Goal: Transaction & Acquisition: Purchase product/service

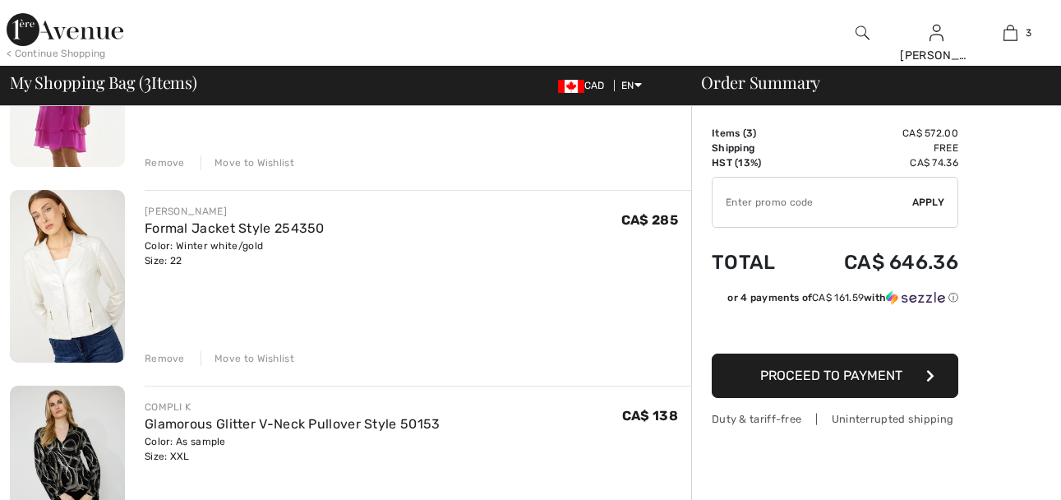
checkbox input "true"
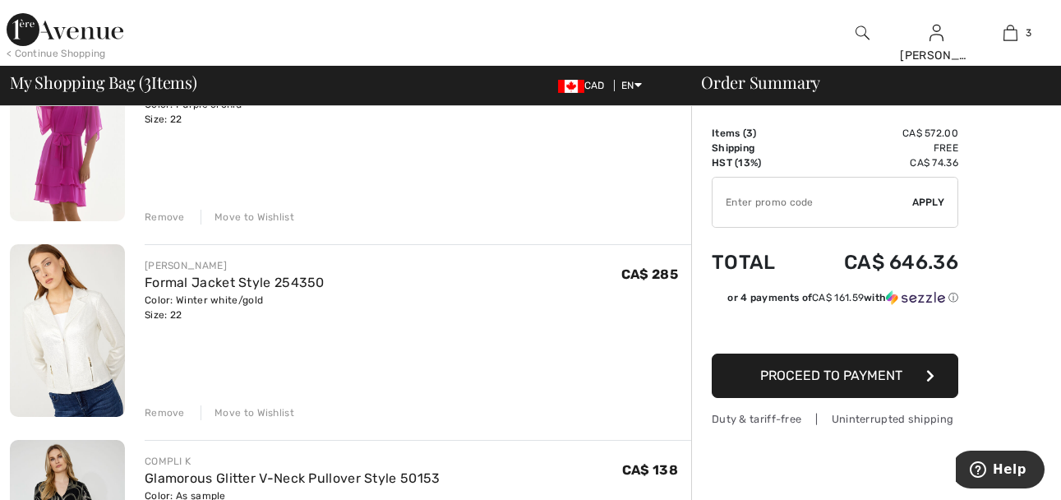
scroll to position [164, 0]
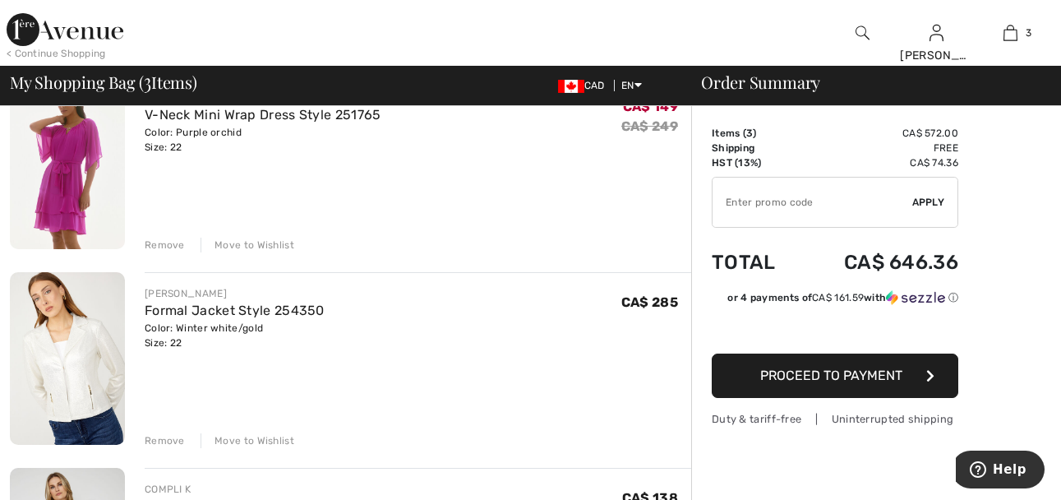
click at [157, 242] on div "Remove" at bounding box center [165, 244] width 40 height 15
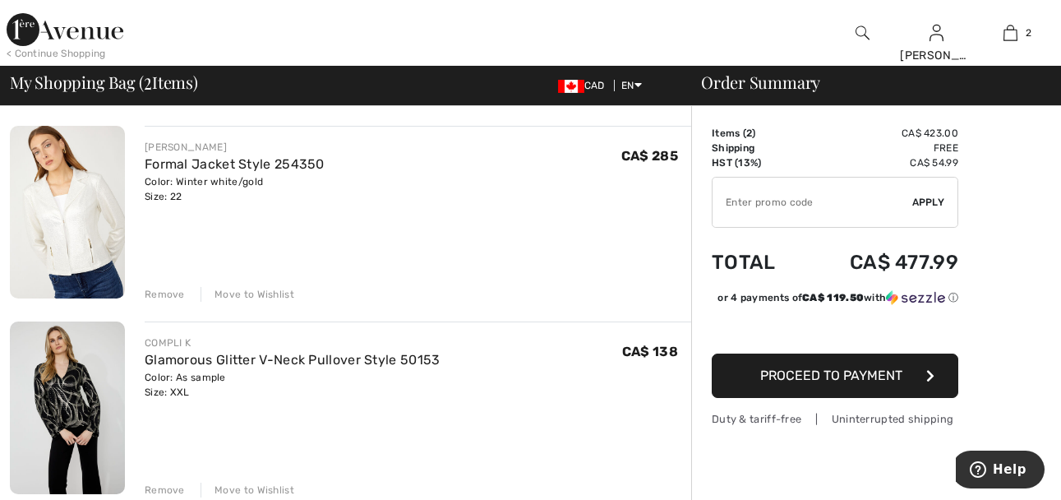
scroll to position [144, 0]
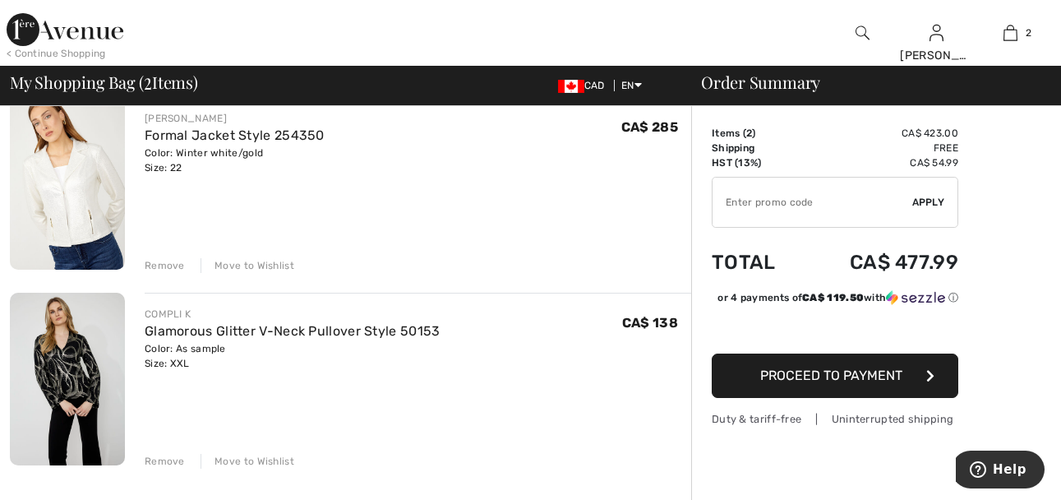
click at [172, 264] on div "Remove" at bounding box center [165, 265] width 40 height 15
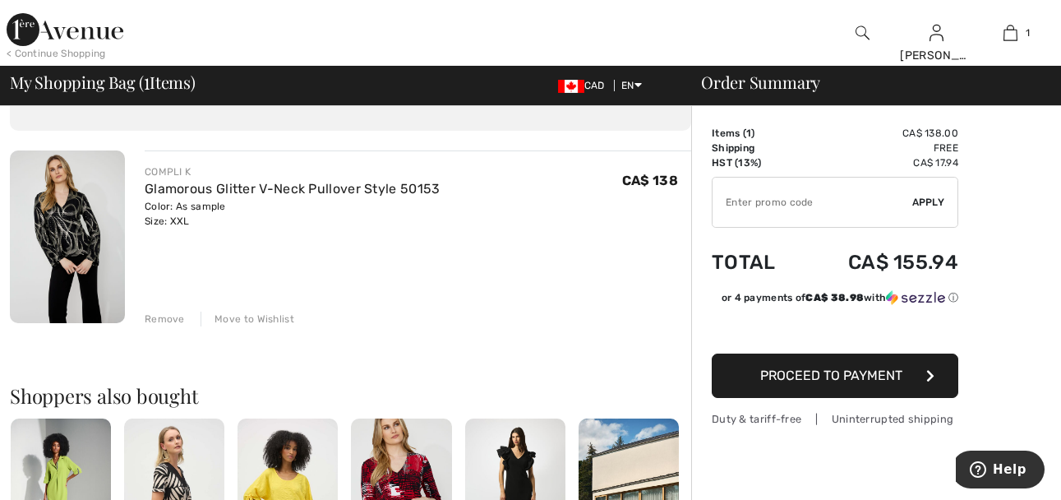
scroll to position [62, 0]
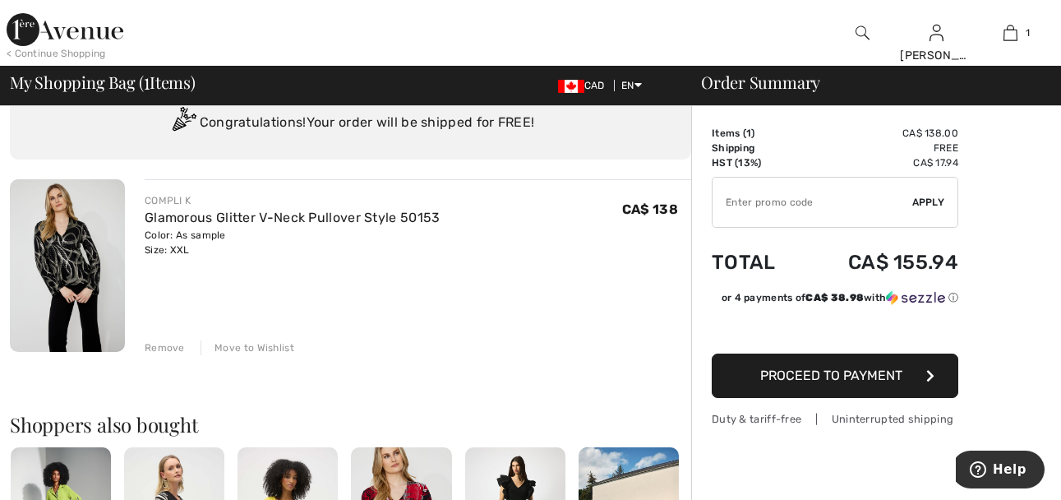
click at [878, 369] on span "Proceed to Payment" at bounding box center [831, 375] width 142 height 16
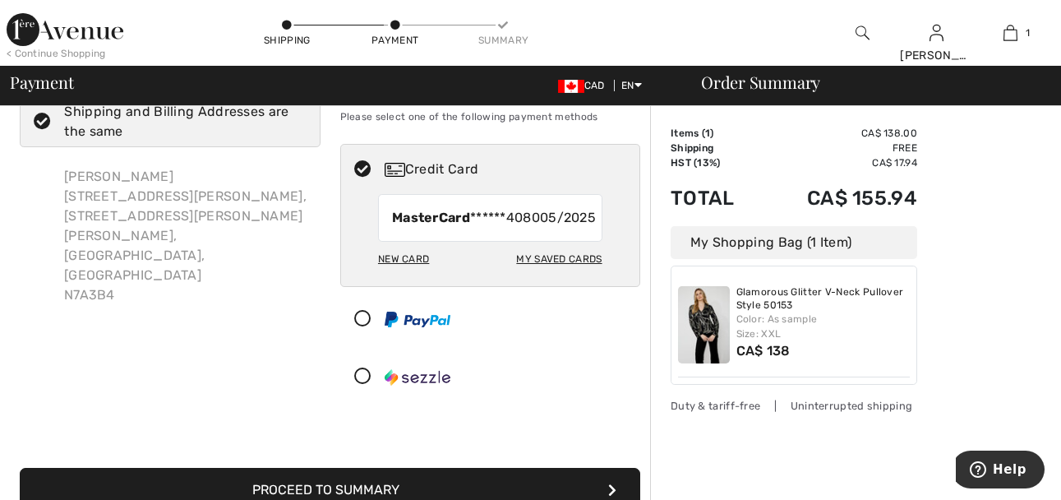
scroll to position [82, 0]
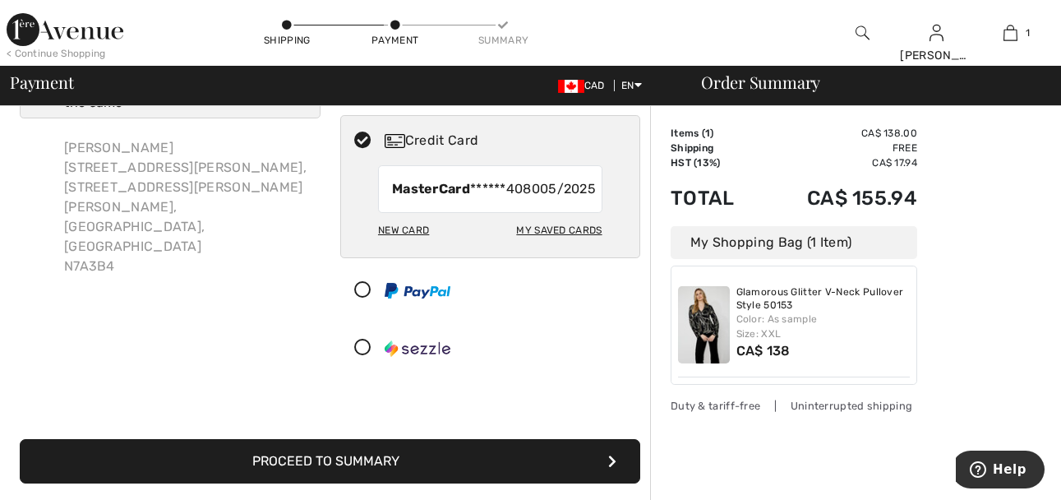
click at [357, 472] on button "Proceed to Summary" at bounding box center [330, 461] width 620 height 44
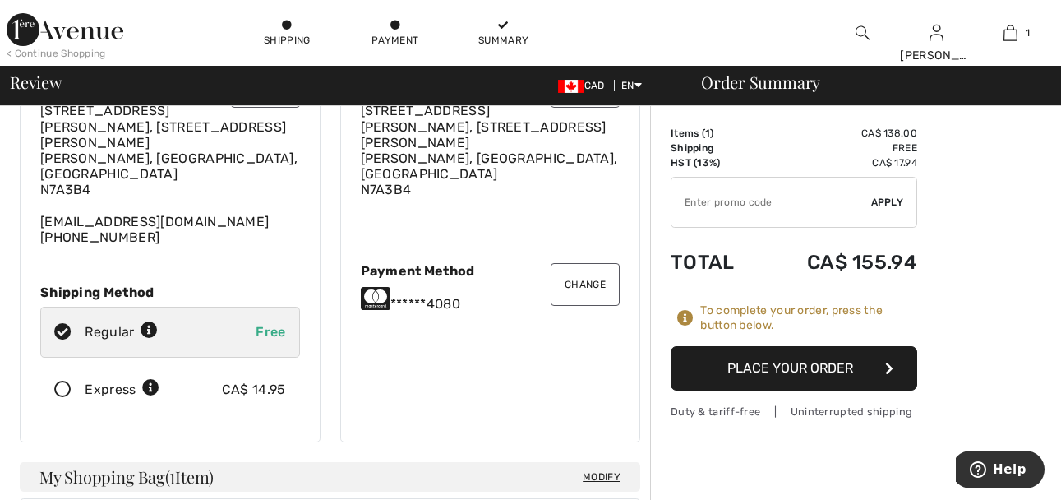
scroll to position [82, 0]
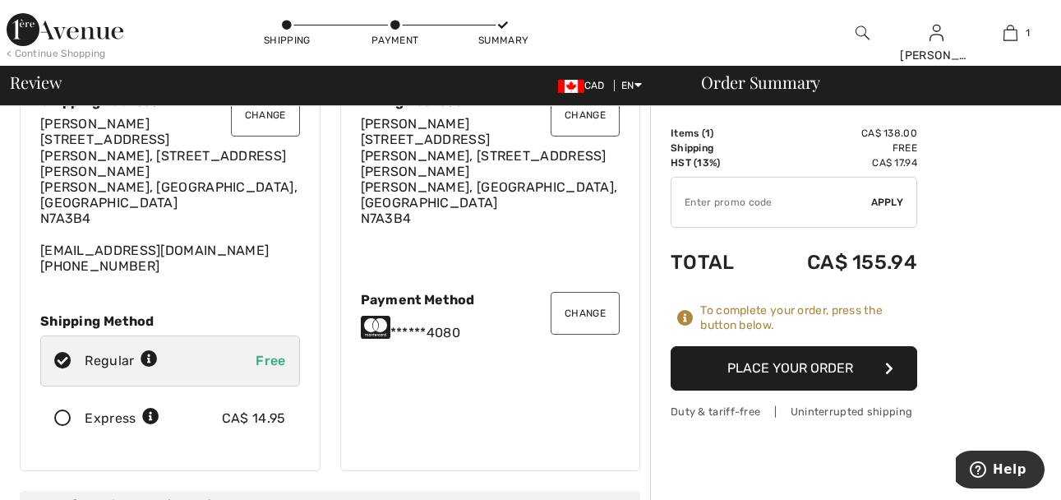
click at [791, 376] on button "Place Your Order" at bounding box center [793, 368] width 246 height 44
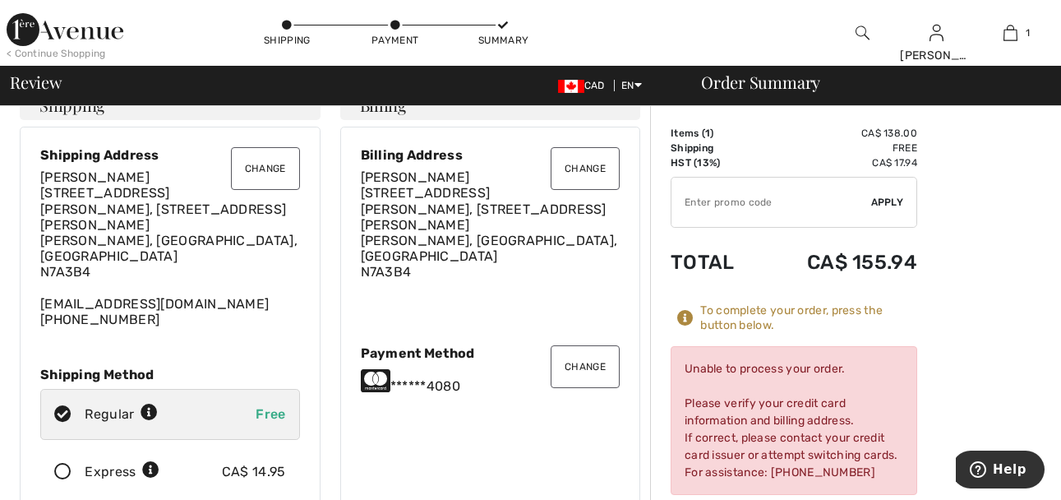
scroll to position [0, 0]
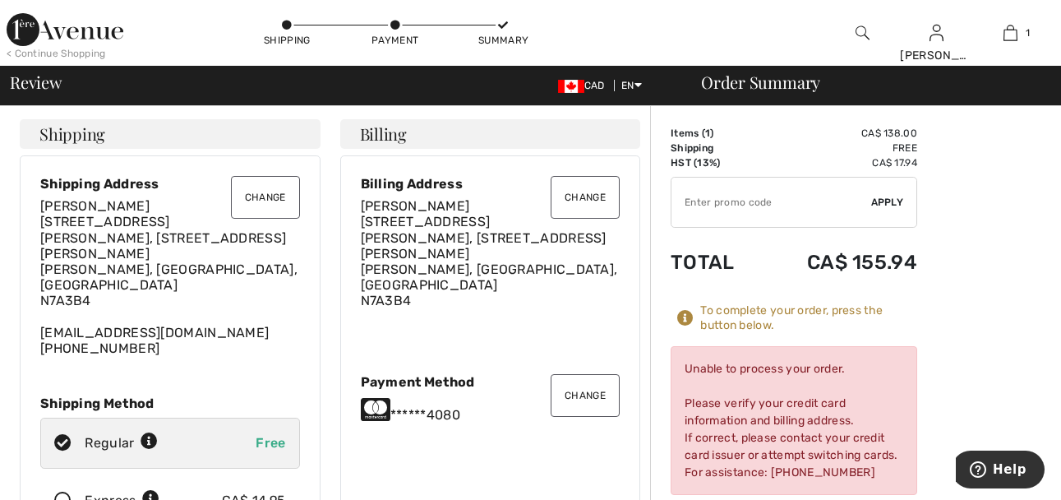
click at [485, 374] on div "Payment Method" at bounding box center [491, 382] width 260 height 16
click at [381, 398] on icon at bounding box center [376, 409] width 30 height 26
click at [383, 397] on icon at bounding box center [376, 409] width 30 height 26
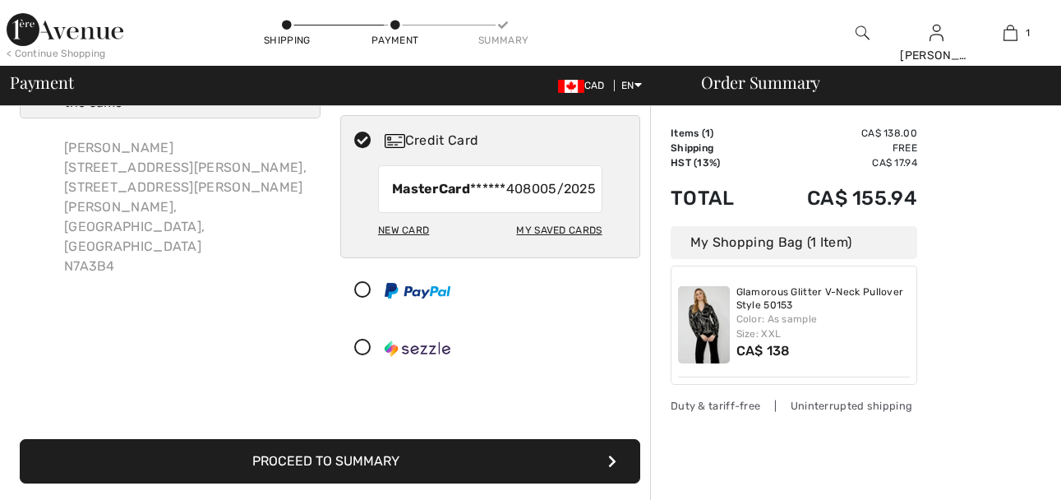
checkbox input "true"
click at [567, 244] on div "My Saved Cards" at bounding box center [558, 230] width 85 height 28
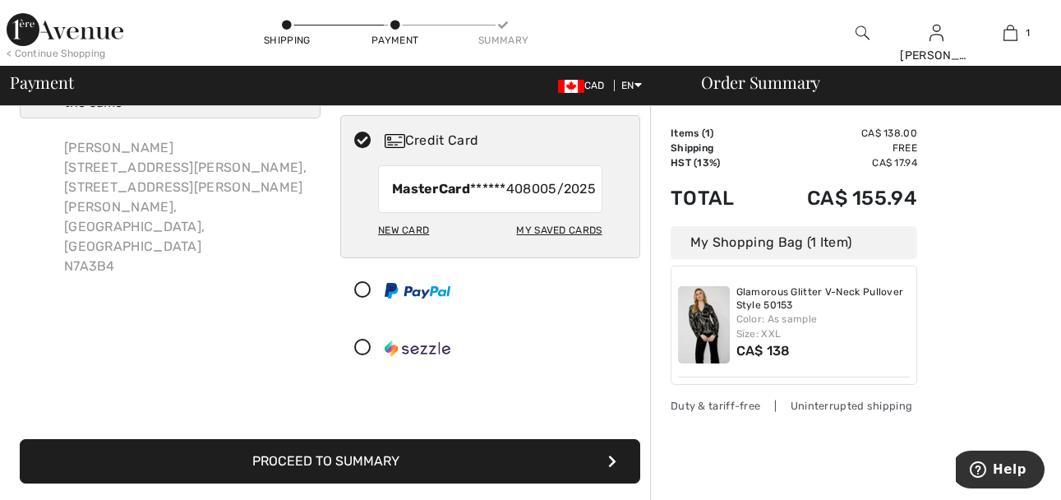
radio input "true"
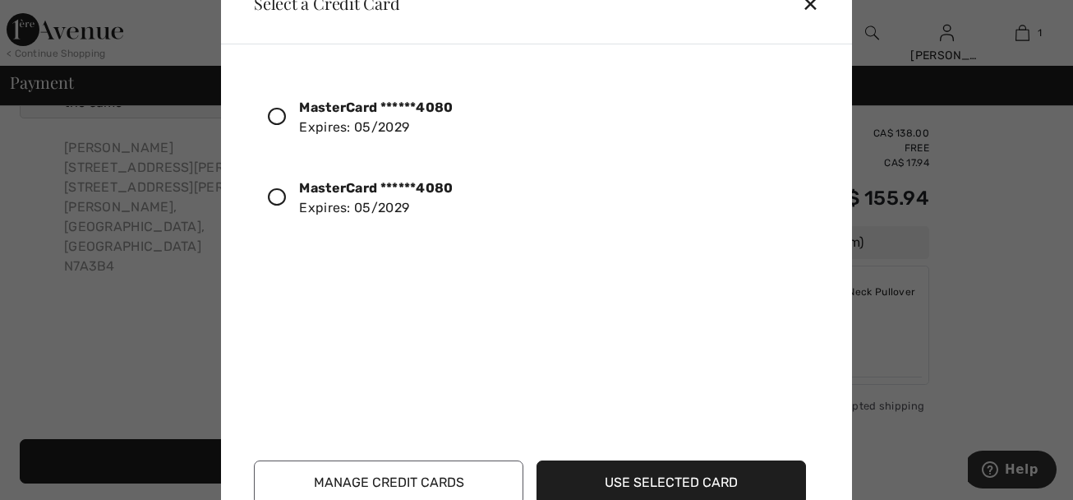
click at [274, 198] on icon at bounding box center [277, 197] width 18 height 18
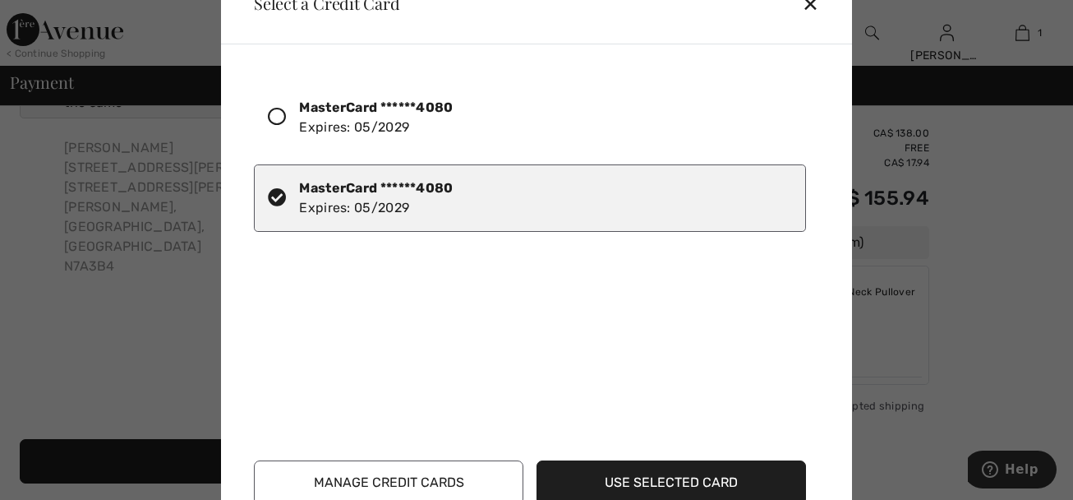
click at [683, 484] on button "Use Selected Card" at bounding box center [671, 482] width 269 height 44
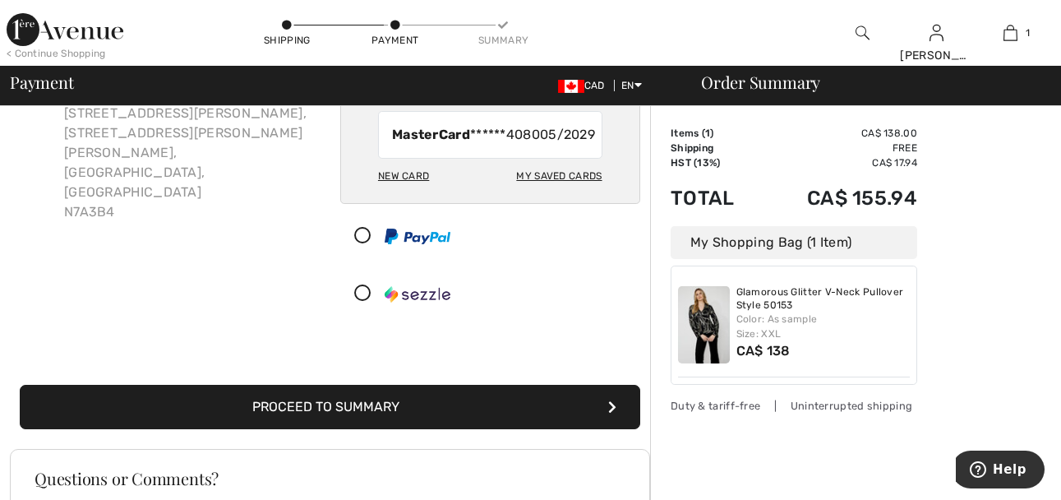
scroll to position [164, 0]
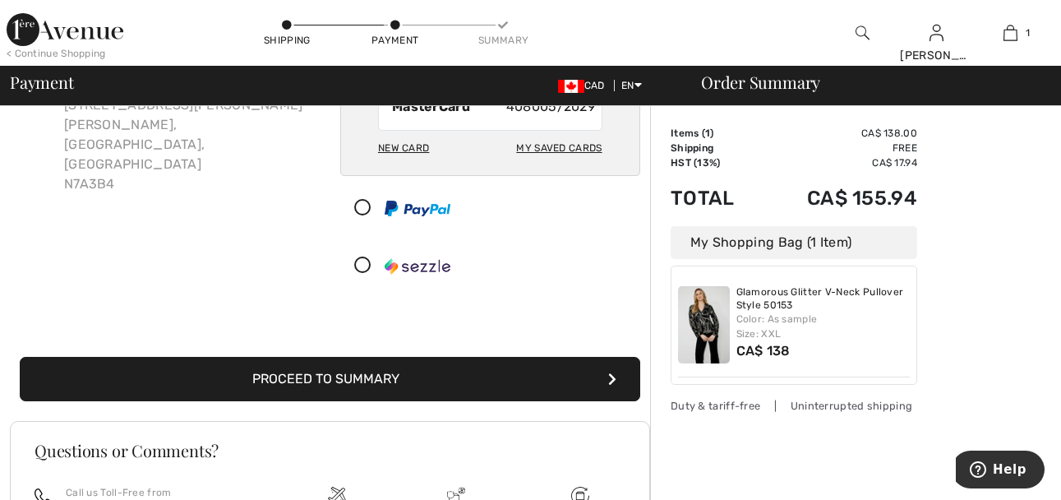
click at [361, 396] on button "Proceed to Summary" at bounding box center [330, 379] width 620 height 44
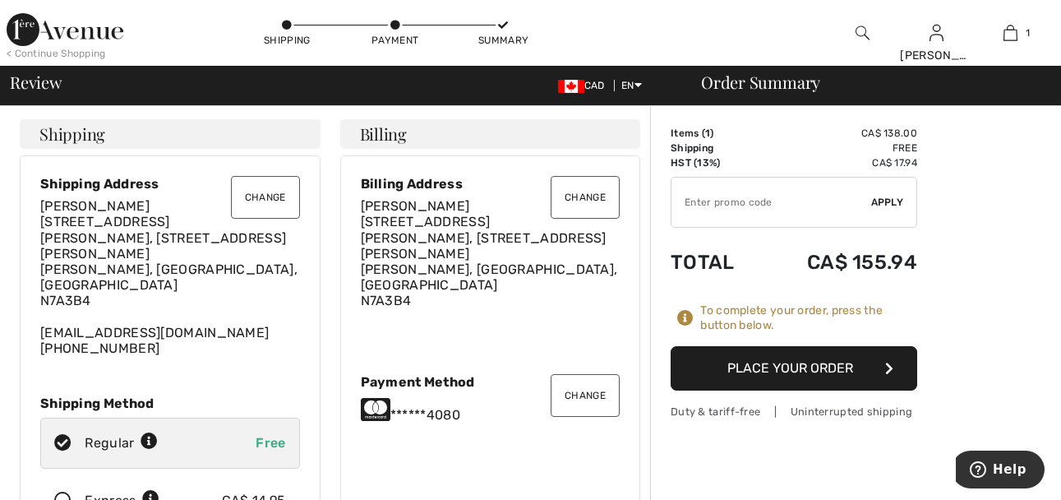
click at [792, 365] on button "Place Your Order" at bounding box center [793, 368] width 246 height 44
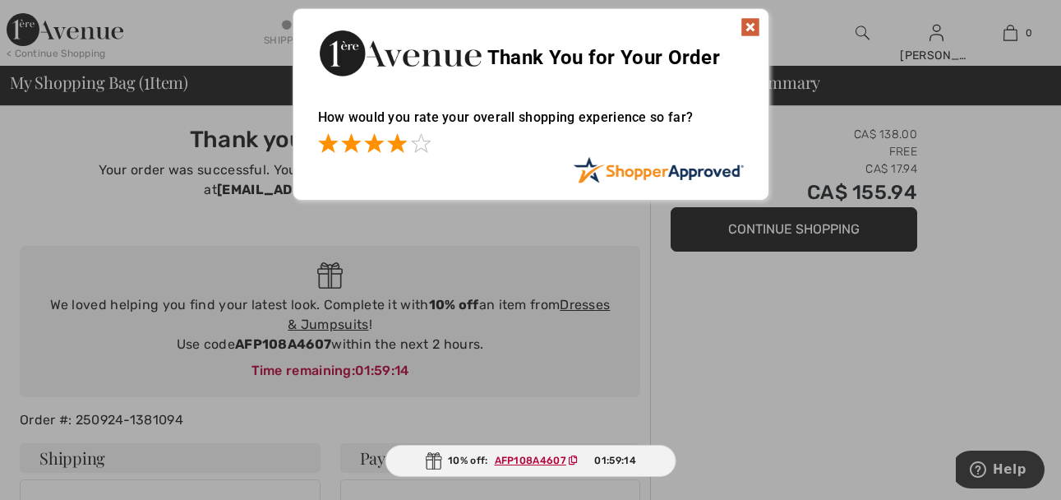
click at [399, 142] on span at bounding box center [397, 143] width 20 height 20
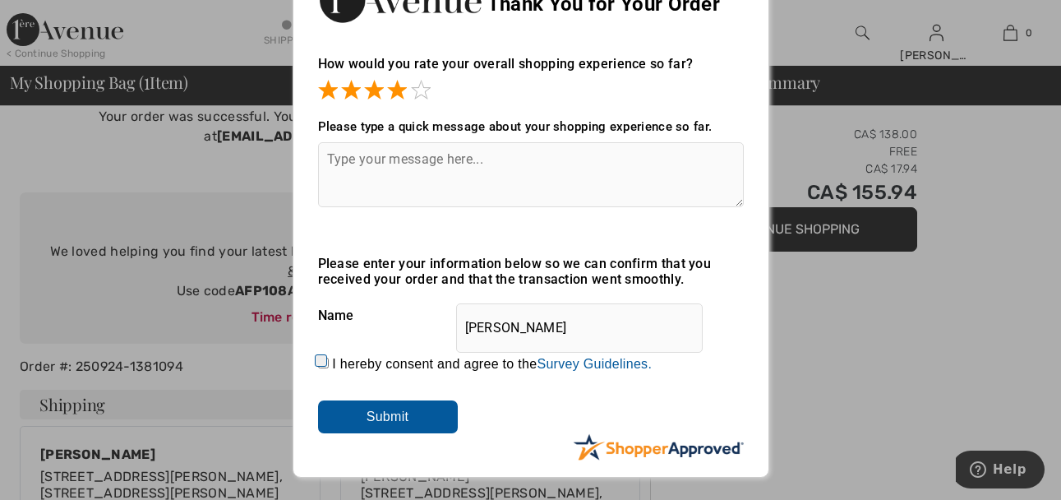
scroll to position [82, 0]
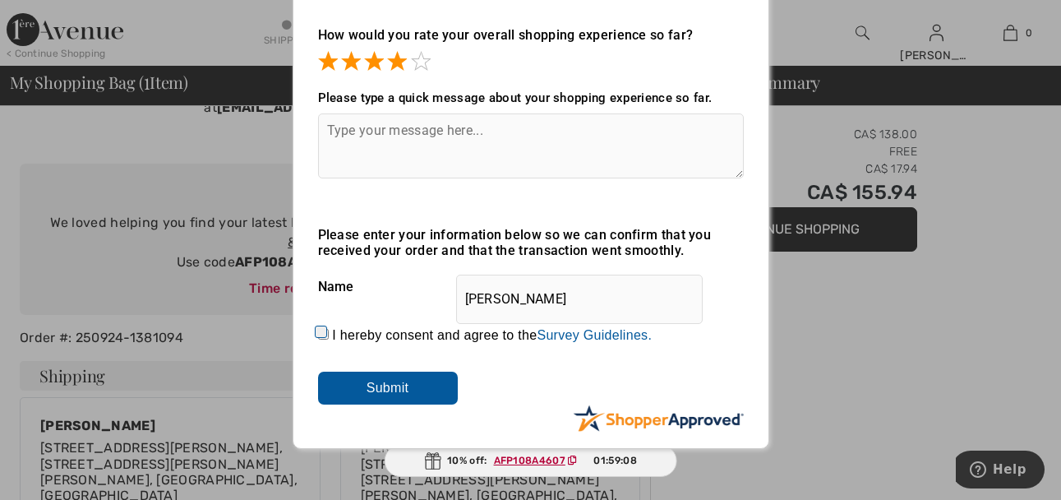
click at [318, 329] on input "I hereby consent and agree to the By submitting a review, you grant permission …" at bounding box center [323, 334] width 11 height 11
checkbox input "true"
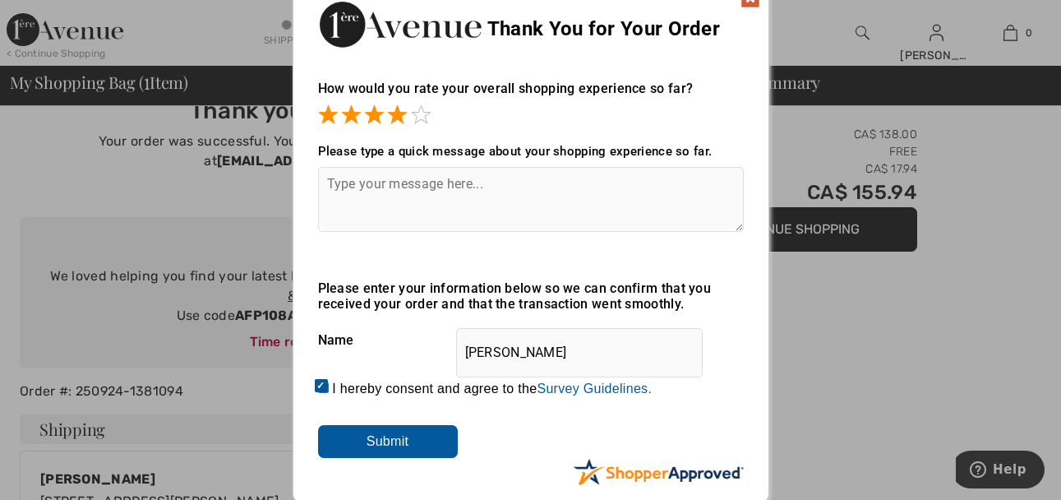
scroll to position [0, 0]
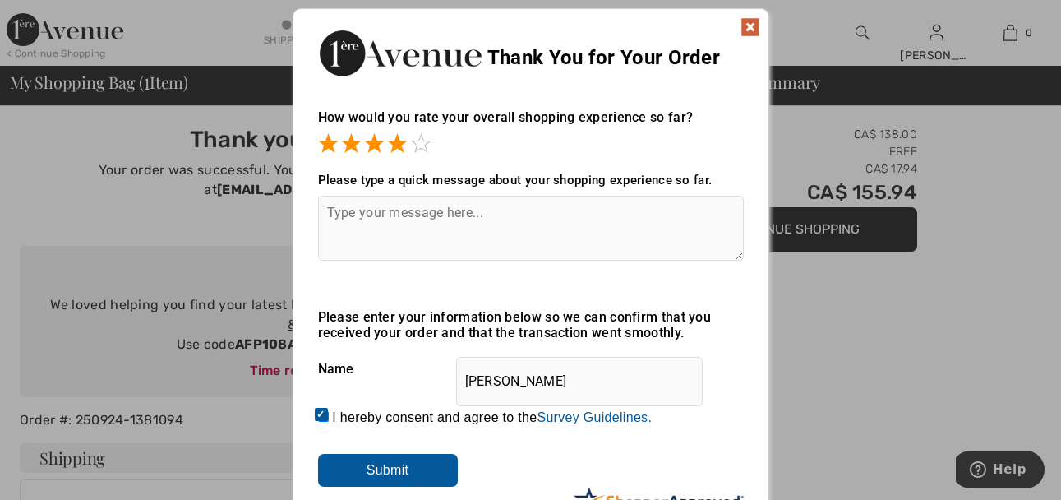
click at [750, 22] on img at bounding box center [750, 27] width 20 height 20
